Goal: Information Seeking & Learning: Learn about a topic

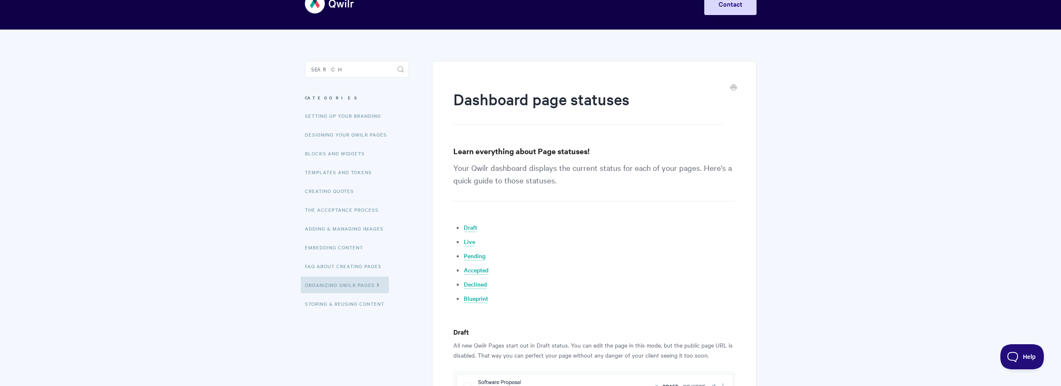
scroll to position [13, 0]
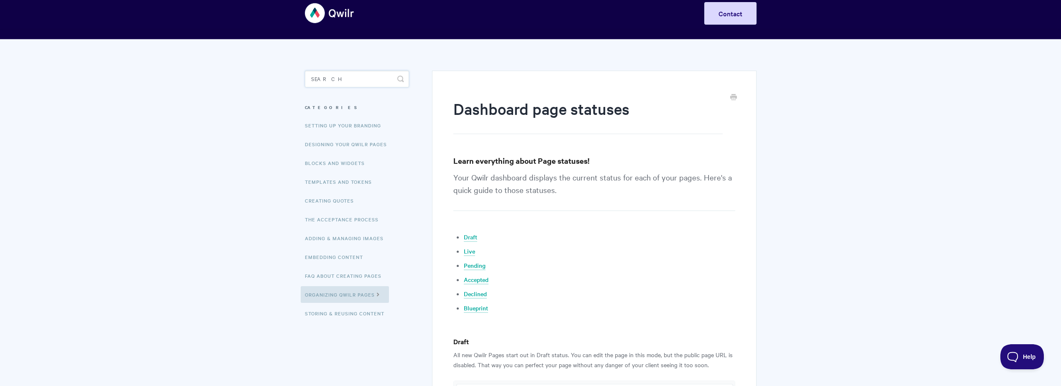
click at [354, 84] on input "Search" at bounding box center [357, 79] width 104 height 17
type input "unmonitored"
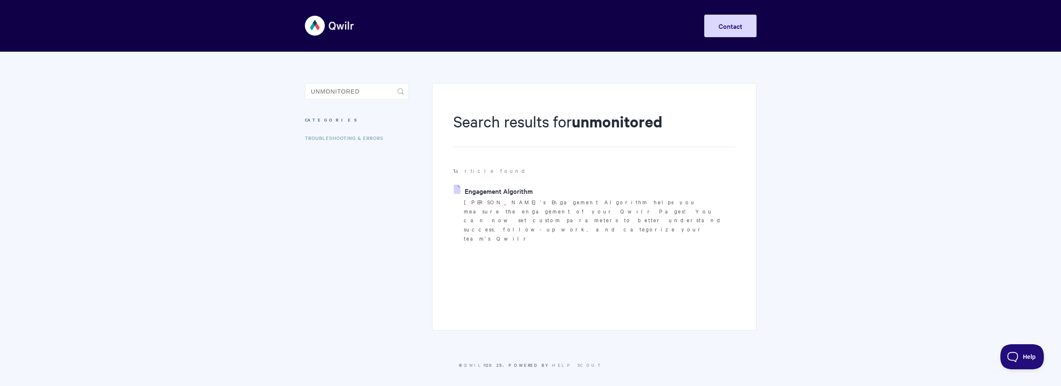
click at [521, 192] on link "Engagement Algorithm" at bounding box center [493, 191] width 79 height 13
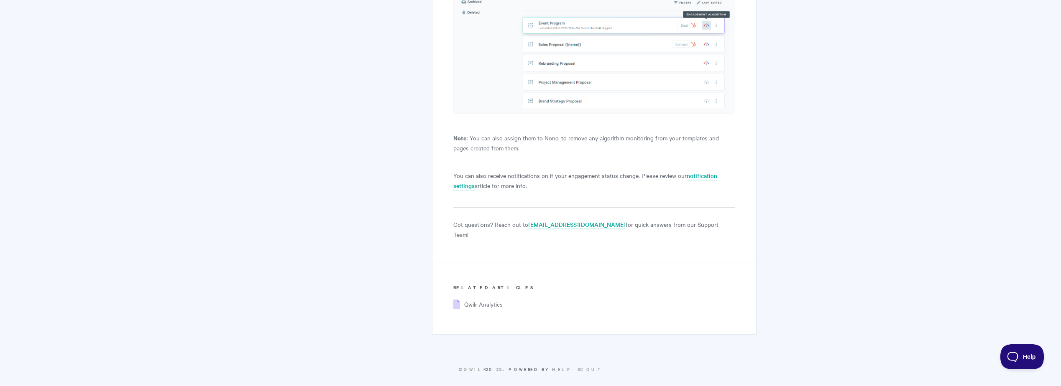
scroll to position [3573, 0]
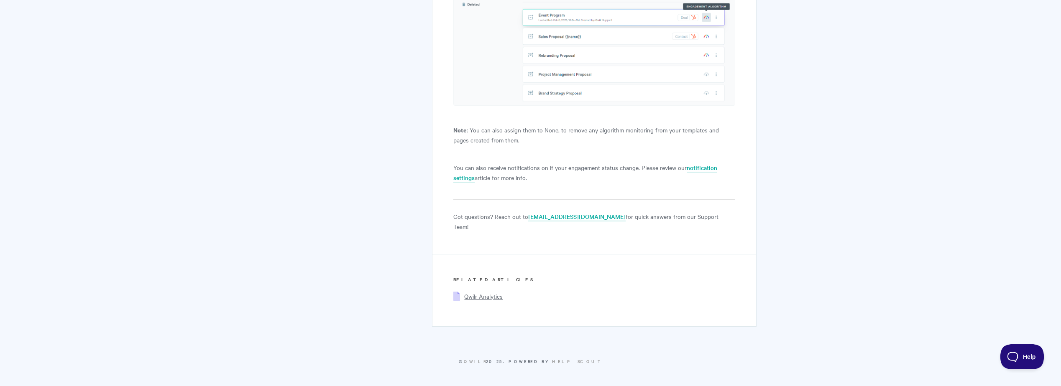
click at [468, 294] on span "Qwilr Analytics" at bounding box center [483, 296] width 38 height 8
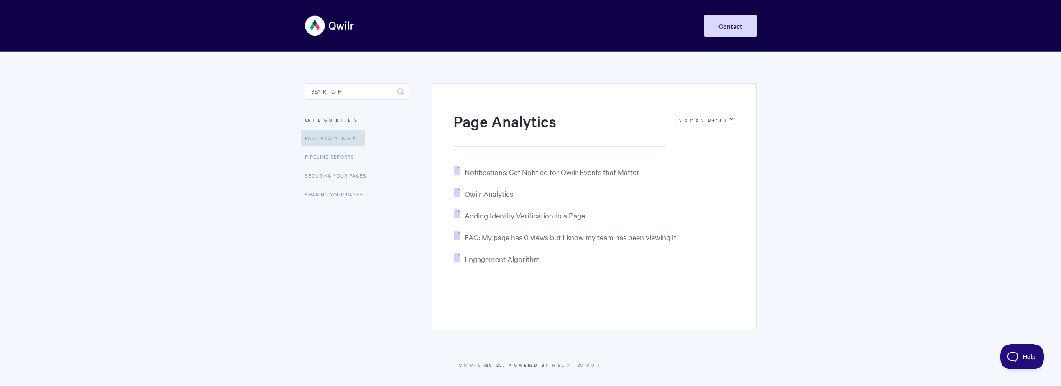
click at [483, 192] on span "Qwilr Analytics" at bounding box center [489, 194] width 49 height 10
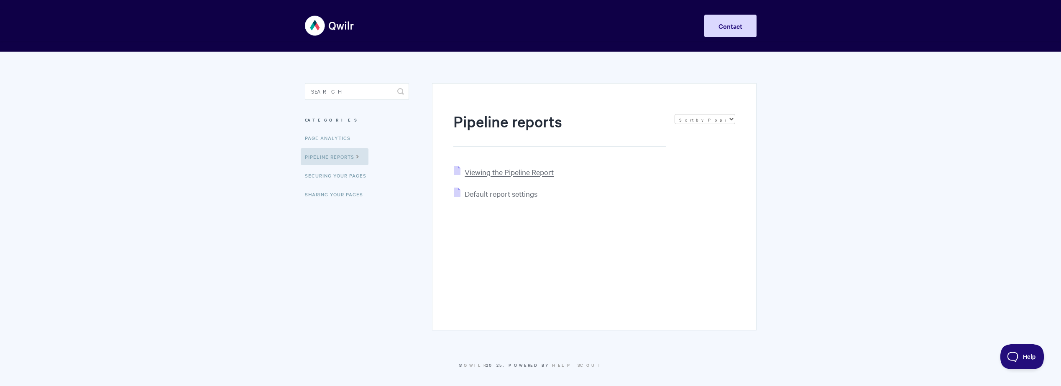
click at [518, 171] on span "Viewing the Pipeline Report" at bounding box center [509, 172] width 89 height 10
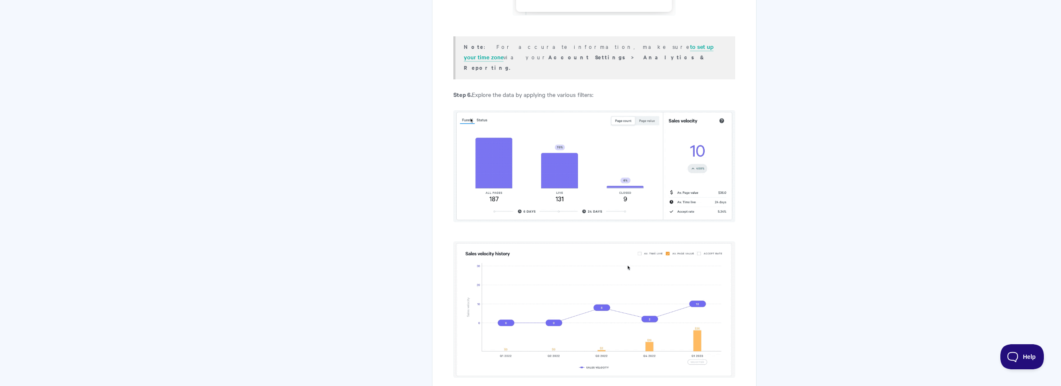
scroll to position [2819, 0]
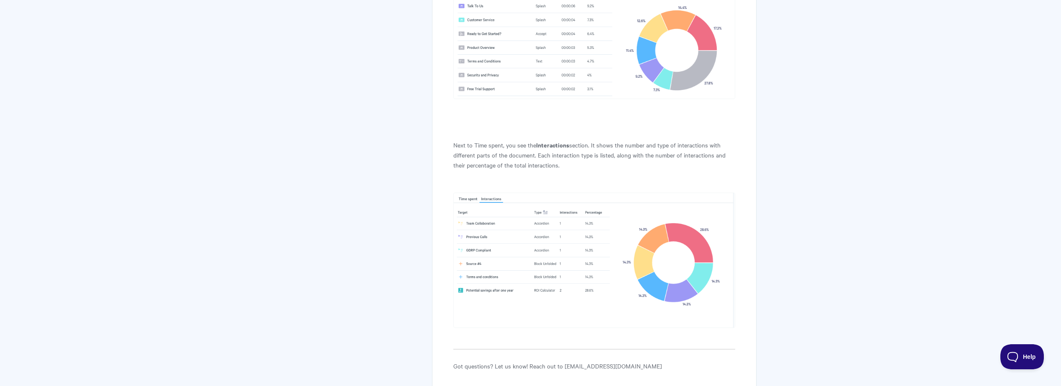
scroll to position [2420, 0]
